Goal: Task Accomplishment & Management: Complete application form

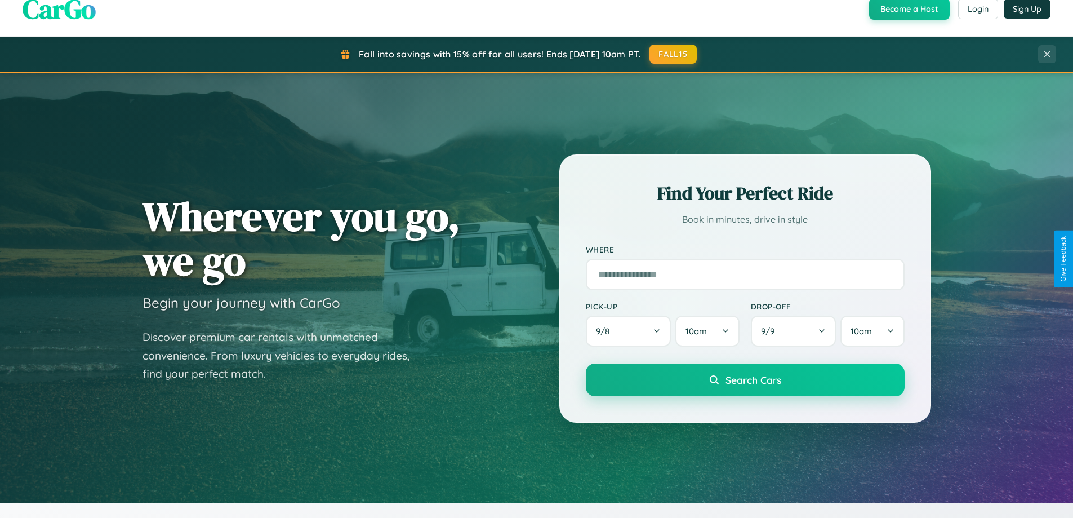
scroll to position [485, 0]
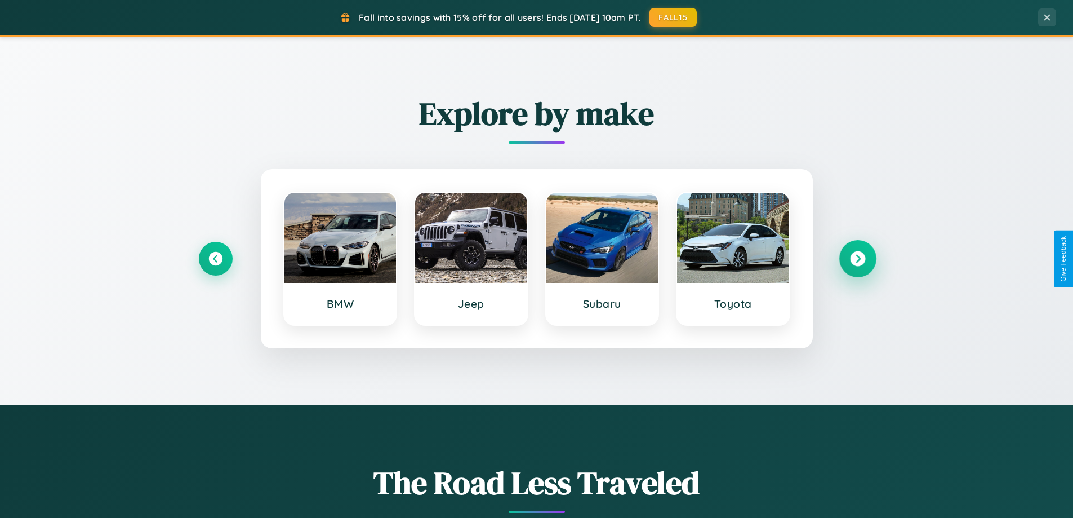
click at [857, 258] on icon at bounding box center [857, 258] width 15 height 15
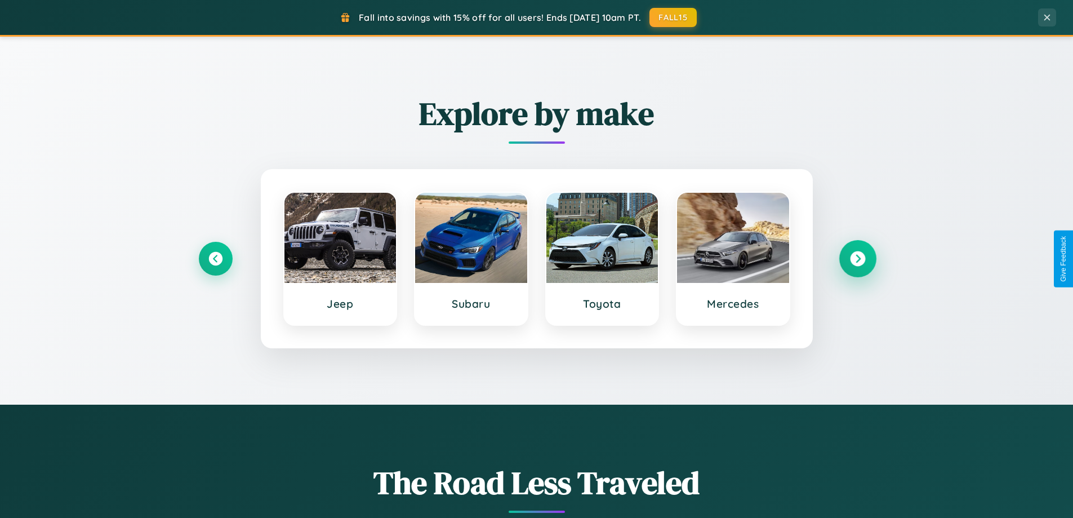
click at [857, 258] on icon at bounding box center [857, 258] width 15 height 15
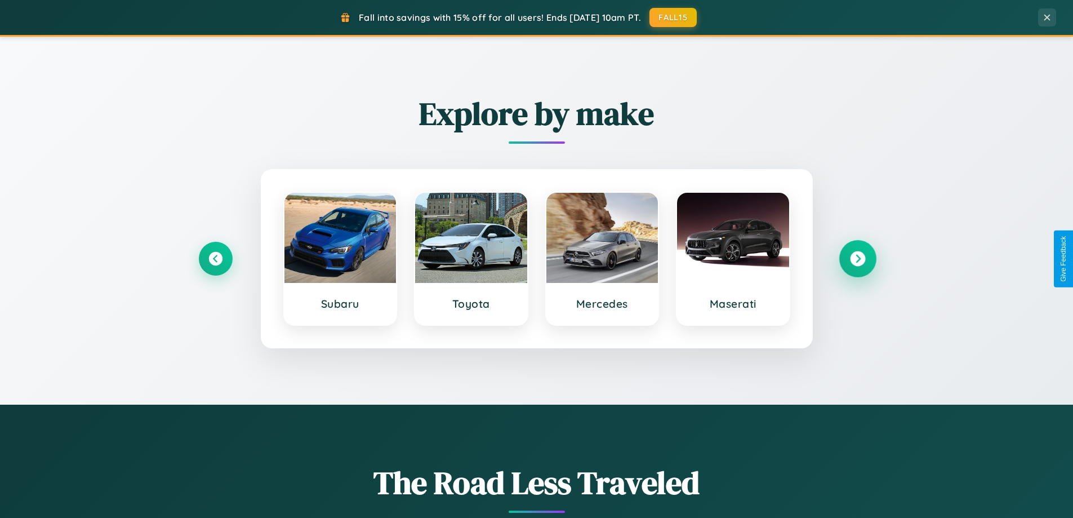
click at [857, 258] on icon at bounding box center [857, 258] width 15 height 15
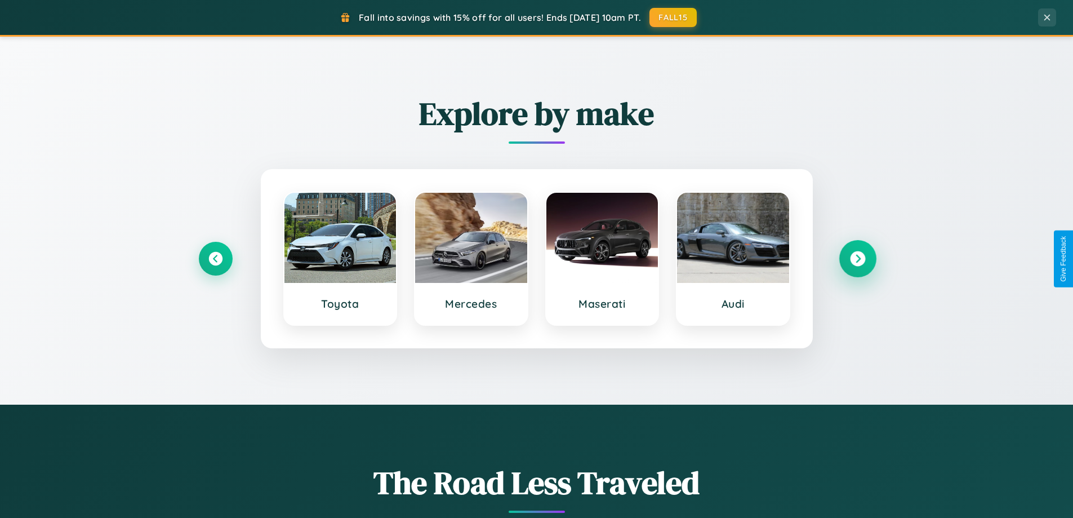
click at [857, 258] on icon at bounding box center [857, 258] width 15 height 15
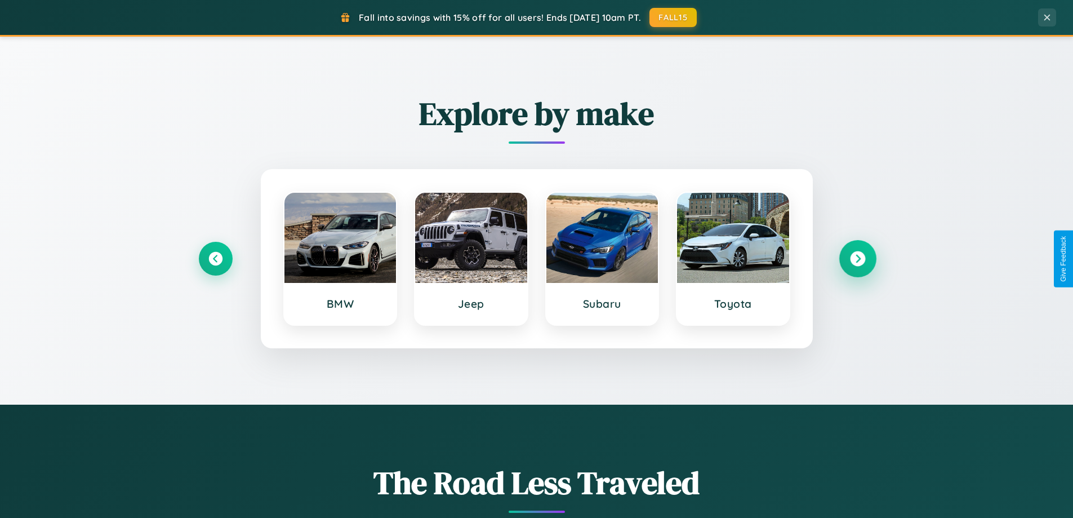
click at [857, 258] on icon at bounding box center [857, 258] width 15 height 15
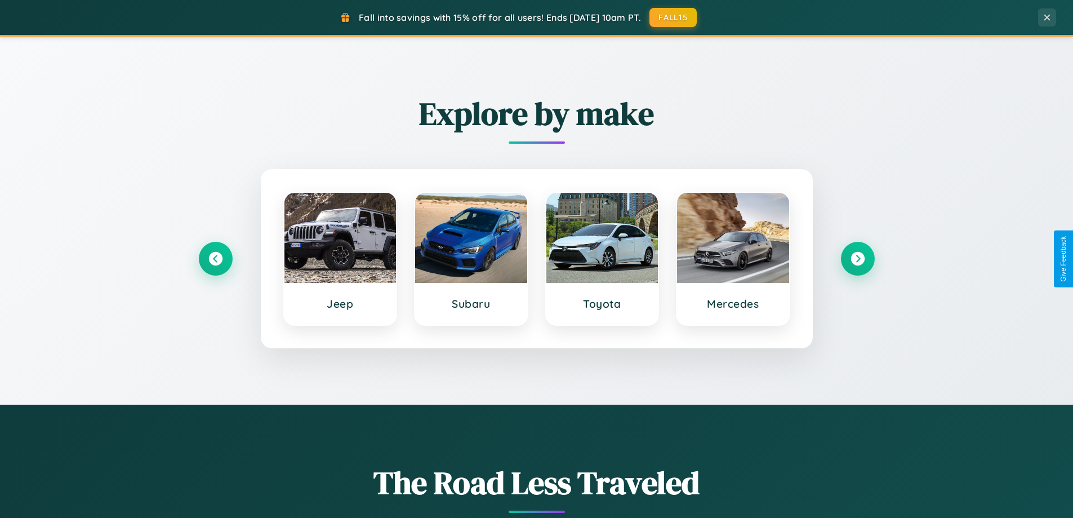
scroll to position [0, 0]
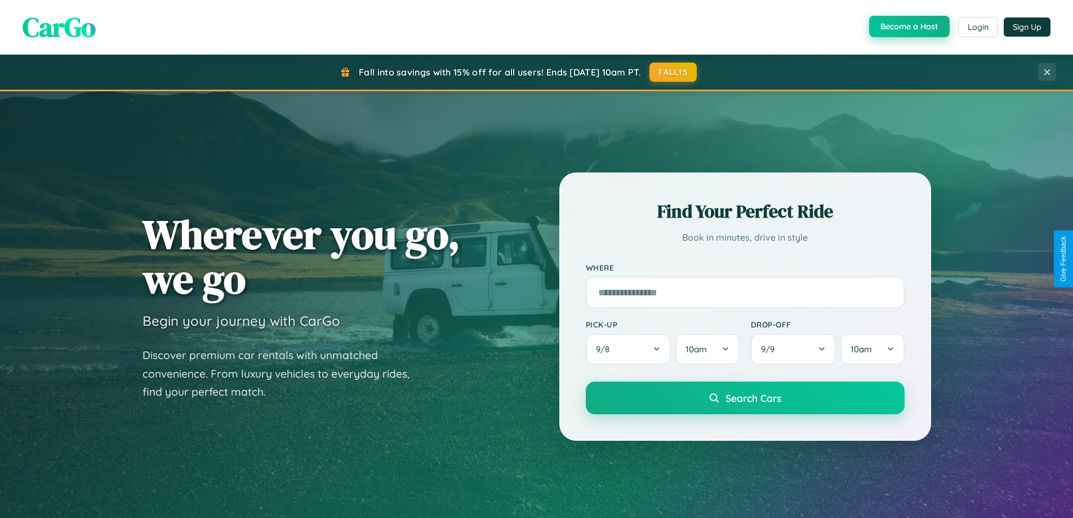
click at [908, 27] on button "Become a Host" at bounding box center [909, 26] width 81 height 21
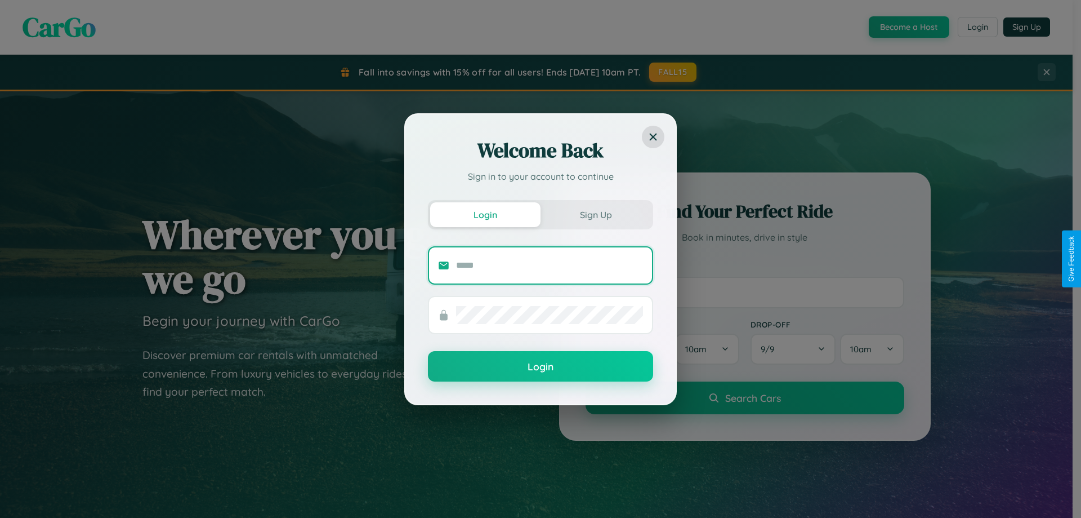
click at [550, 265] on input "text" at bounding box center [549, 265] width 187 height 18
type input "**********"
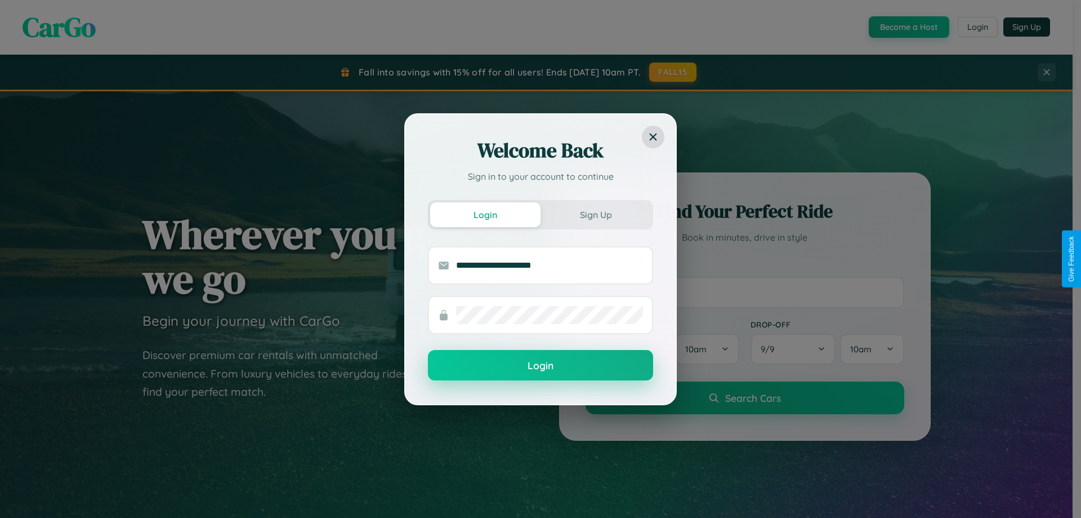
click at [541, 365] on button "Login" at bounding box center [540, 365] width 225 height 30
